Goal: Information Seeking & Learning: Learn about a topic

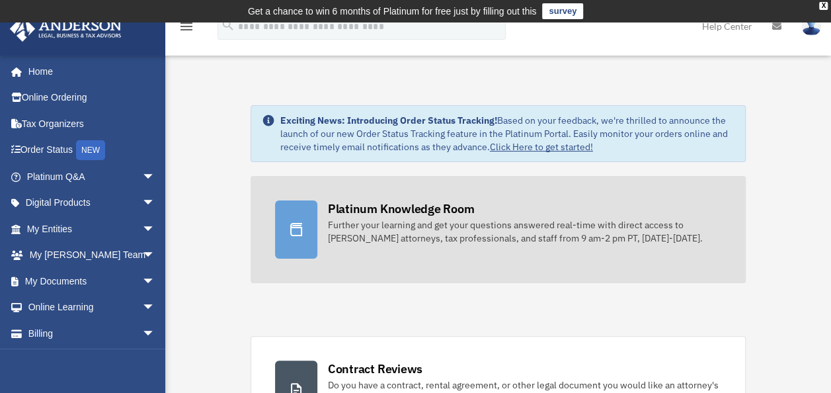
click at [356, 209] on div "Platinum Knowledge Room" at bounding box center [401, 208] width 147 height 17
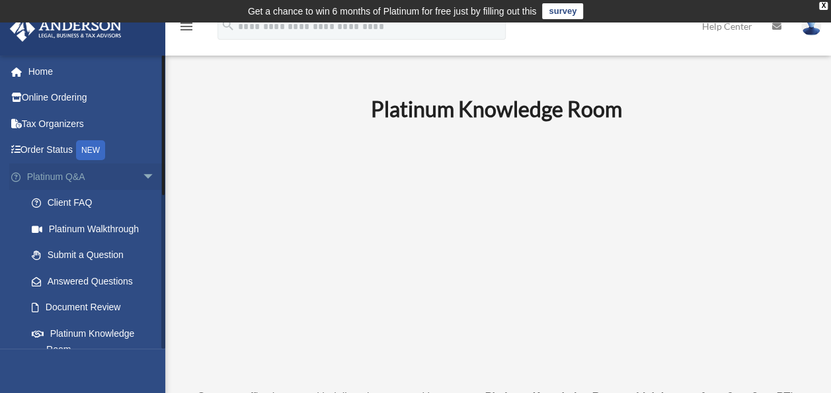
click at [142, 175] on span "arrow_drop_down" at bounding box center [155, 176] width 26 height 27
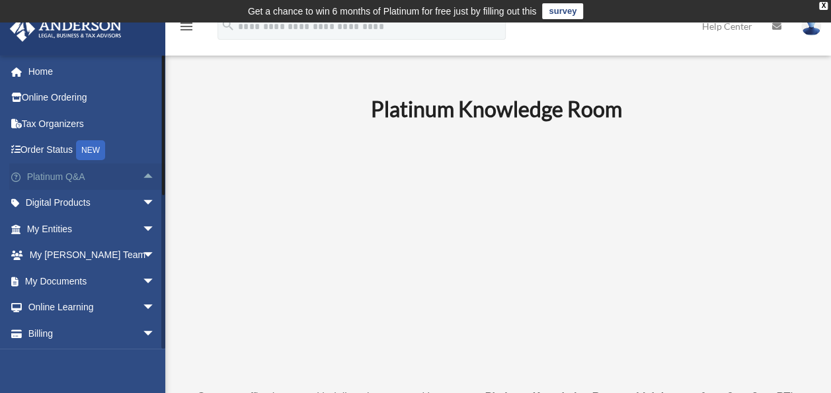
click at [142, 178] on span "arrow_drop_up" at bounding box center [155, 176] width 26 height 27
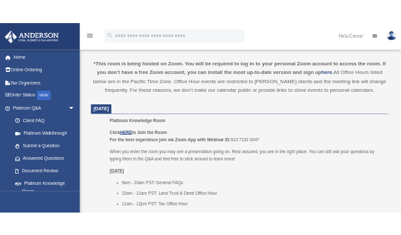
scroll to position [463, 0]
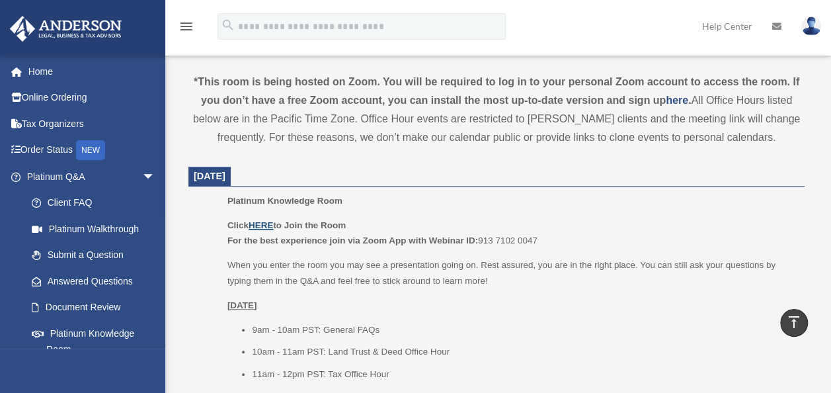
click at [266, 225] on u "HERE" at bounding box center [261, 225] width 24 height 10
click at [264, 225] on u "HERE" at bounding box center [261, 225] width 24 height 10
